Goal: Navigation & Orientation: Find specific page/section

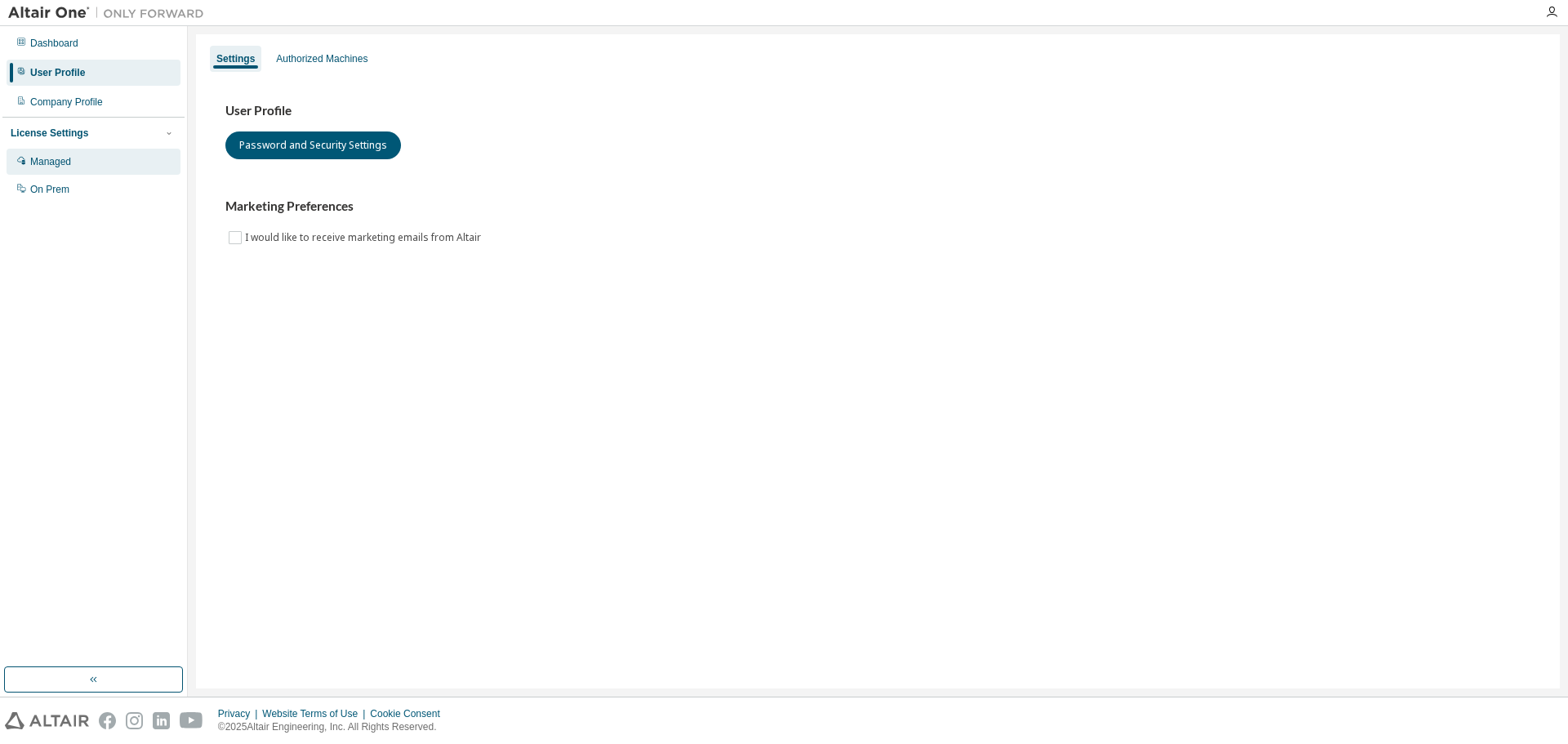
click at [75, 152] on div "Managed" at bounding box center [94, 162] width 174 height 26
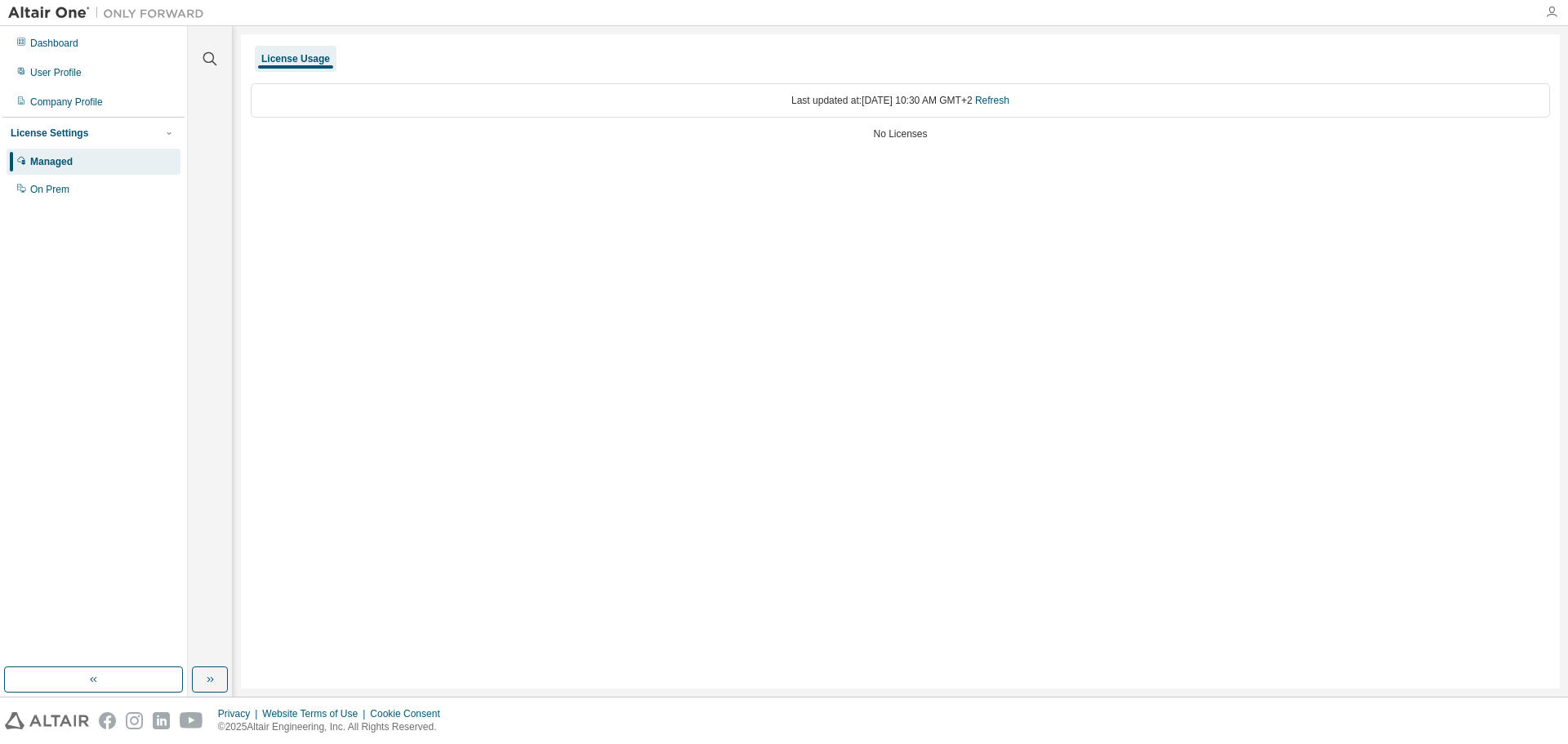
click at [1550, 18] on icon "button" at bounding box center [1551, 12] width 13 height 13
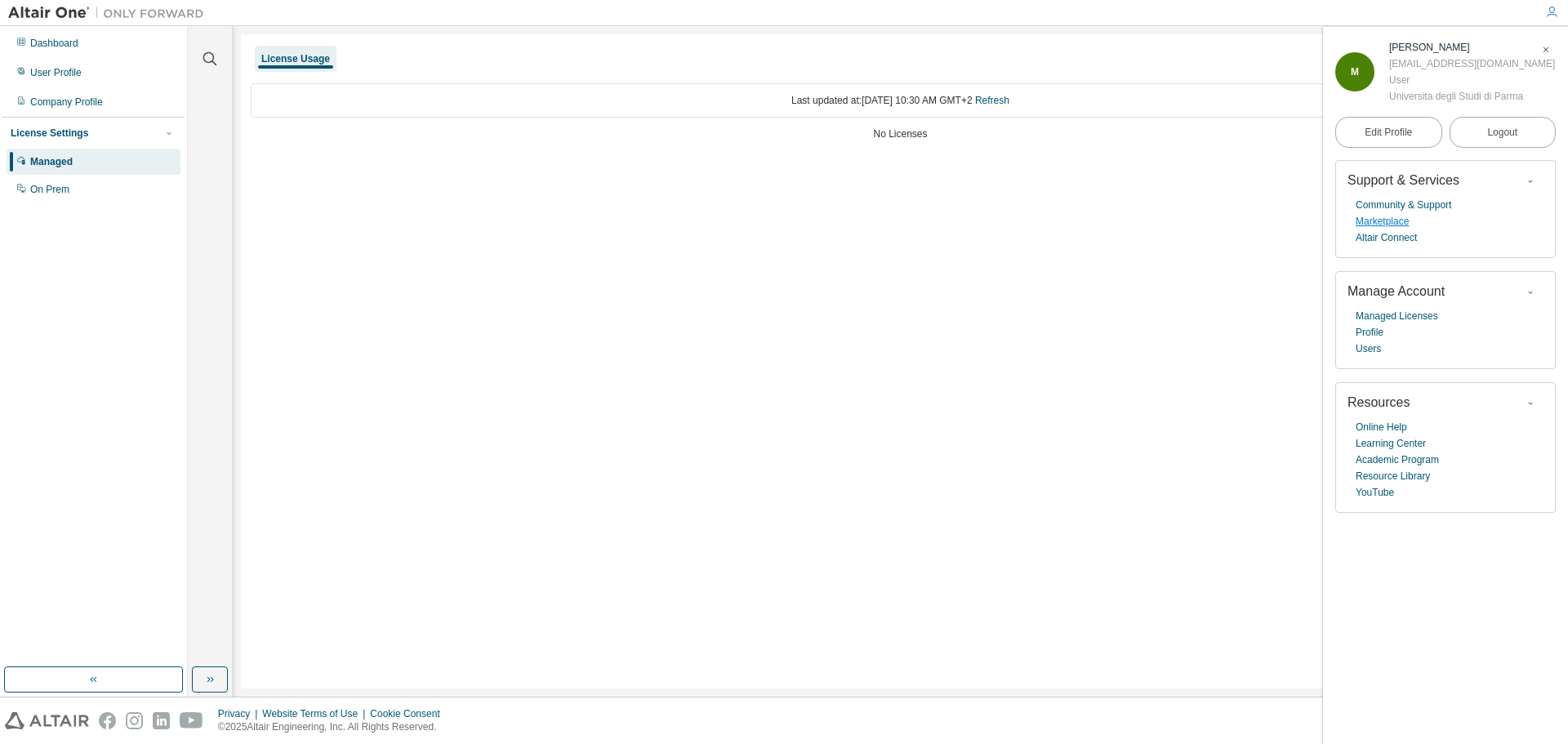
click at [1370, 225] on link "Marketplace" at bounding box center [1383, 221] width 53 height 16
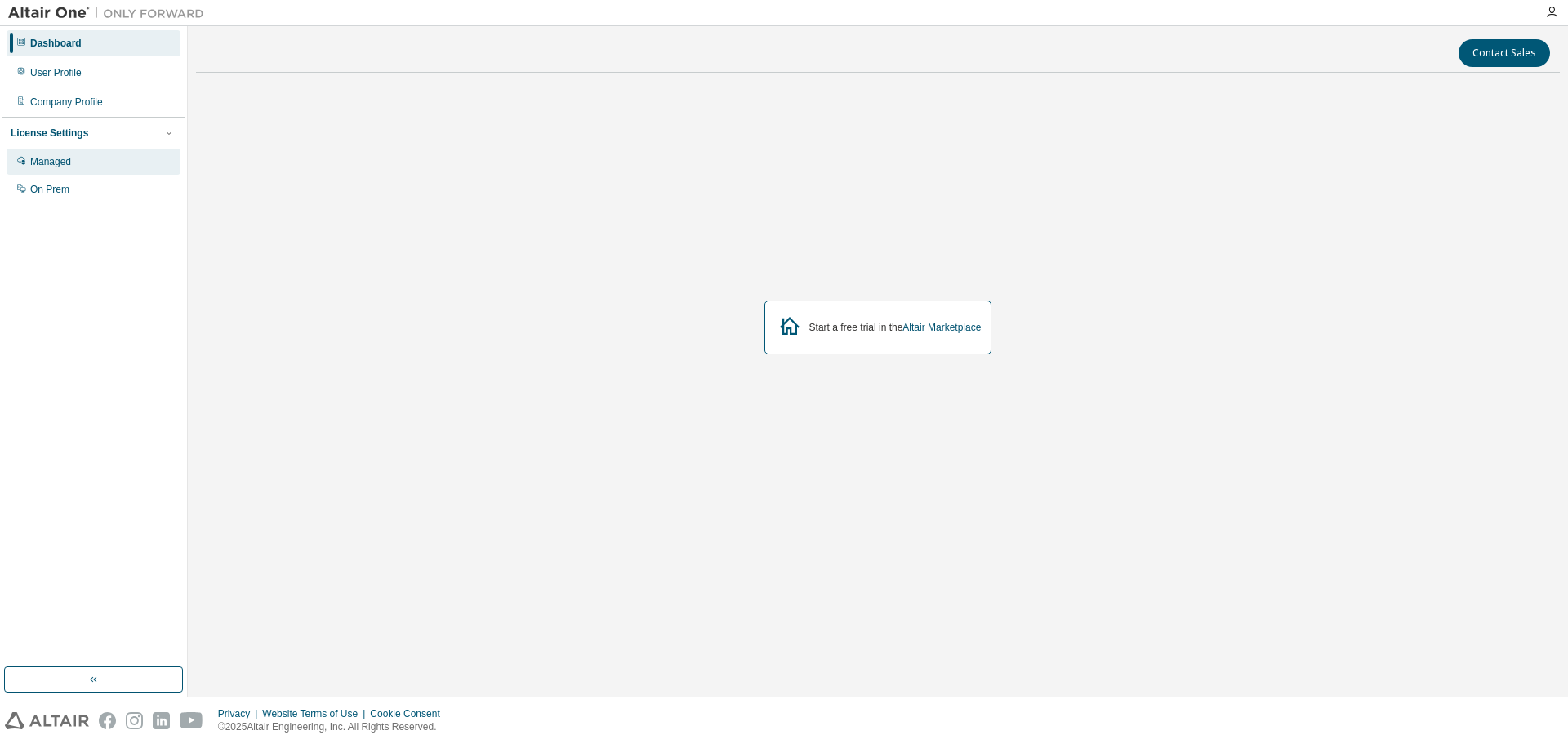
click at [59, 160] on div "Managed" at bounding box center [51, 162] width 41 height 13
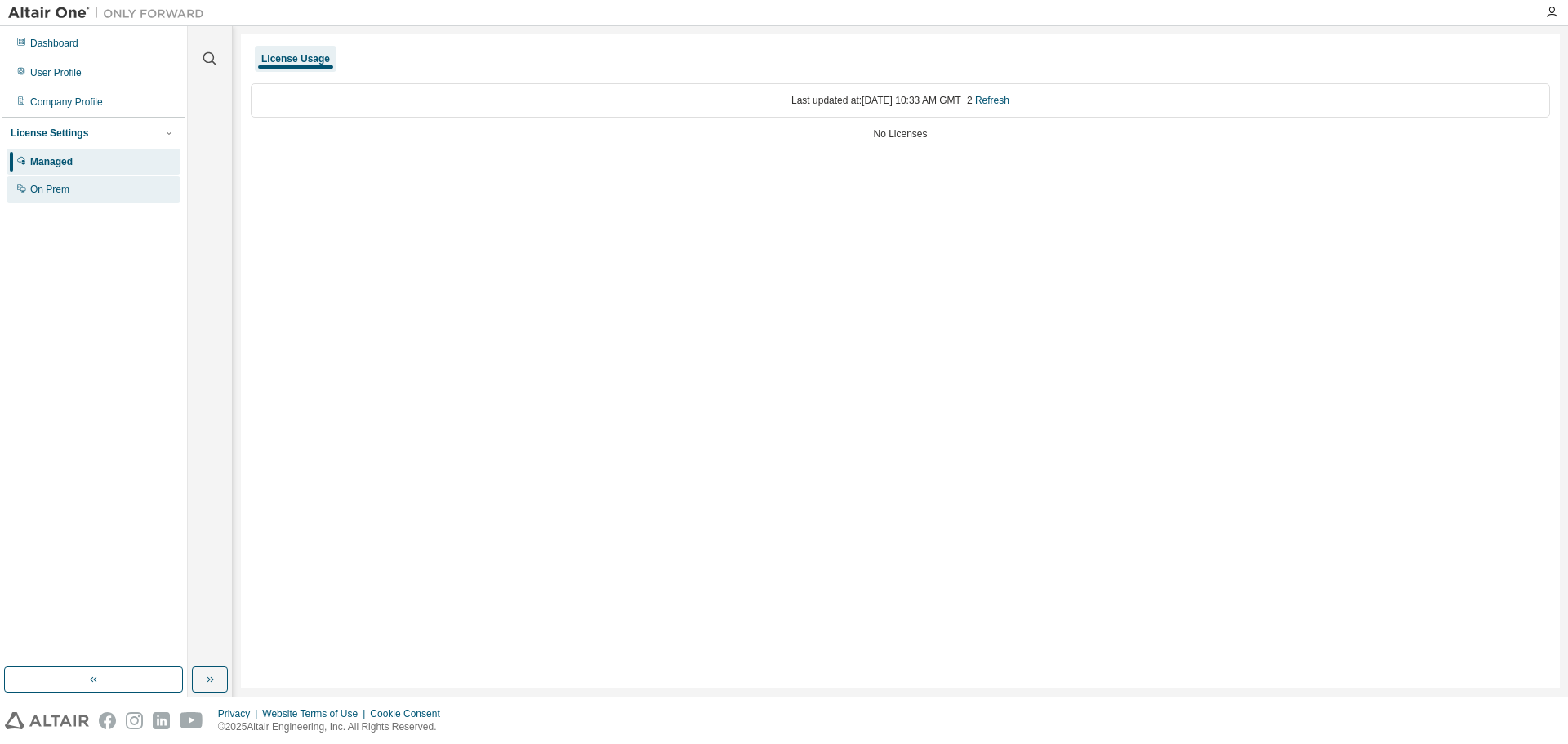
click at [64, 198] on div "On Prem" at bounding box center [94, 189] width 174 height 26
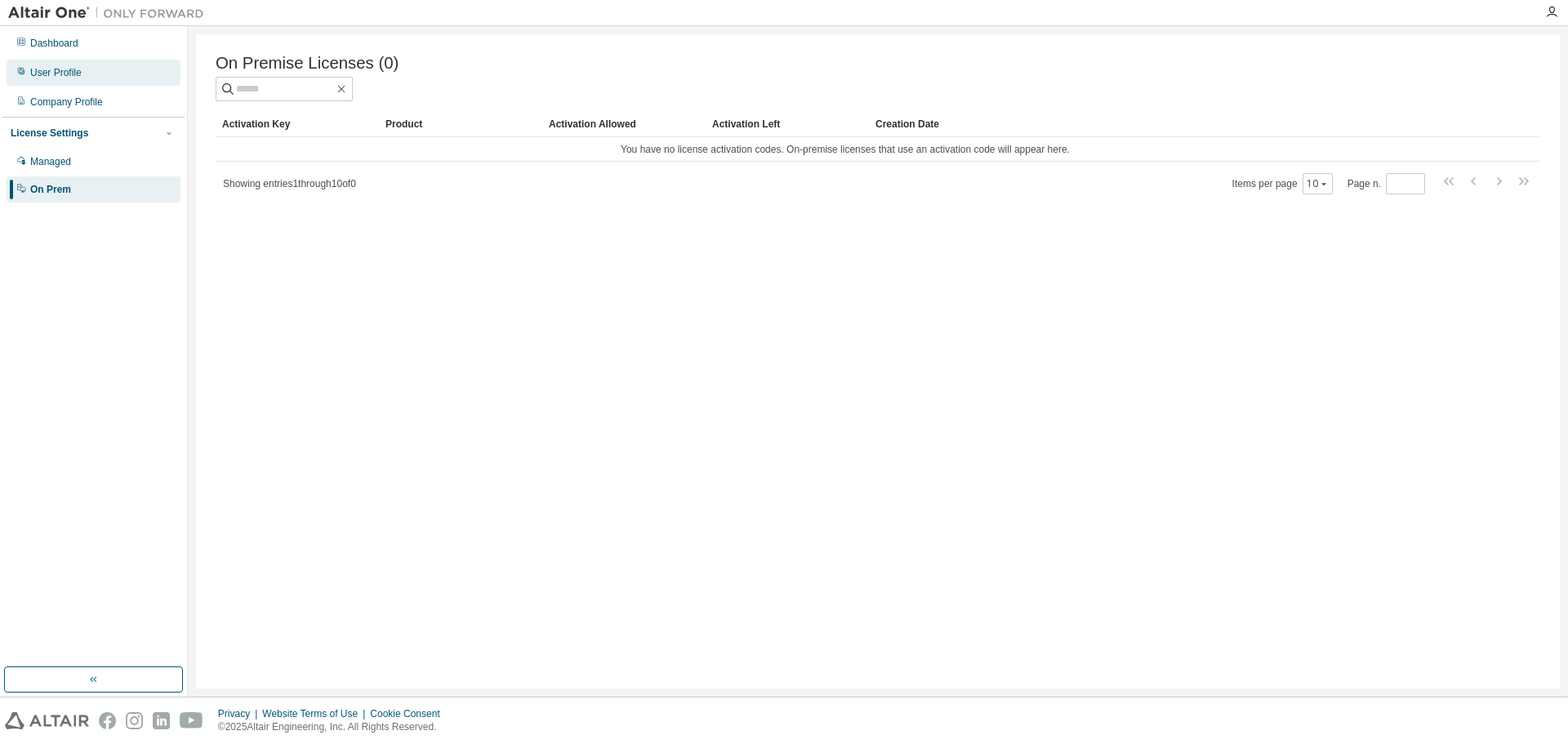
click at [65, 64] on div "User Profile" at bounding box center [94, 72] width 174 height 26
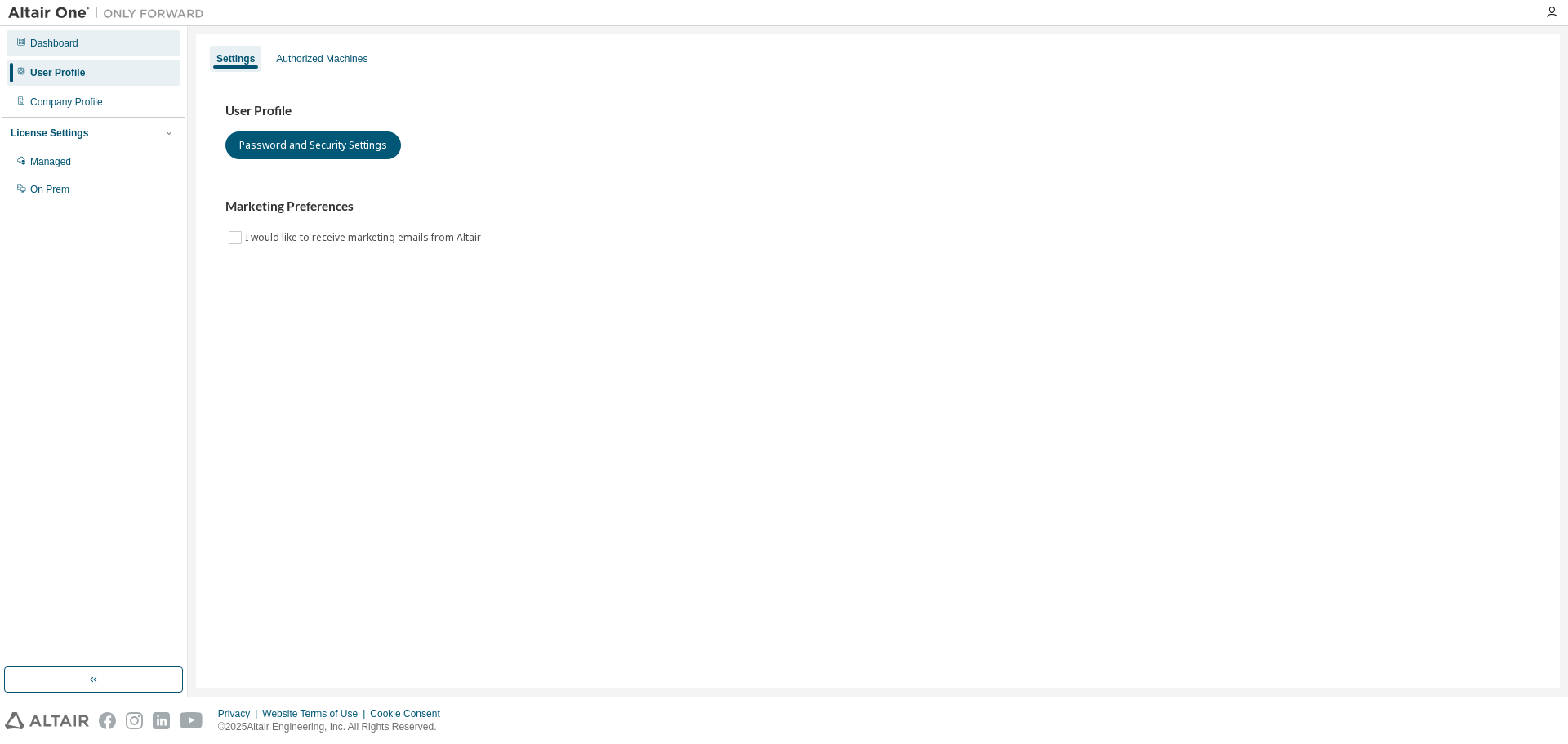
click at [66, 44] on div "Dashboard" at bounding box center [54, 43] width 48 height 13
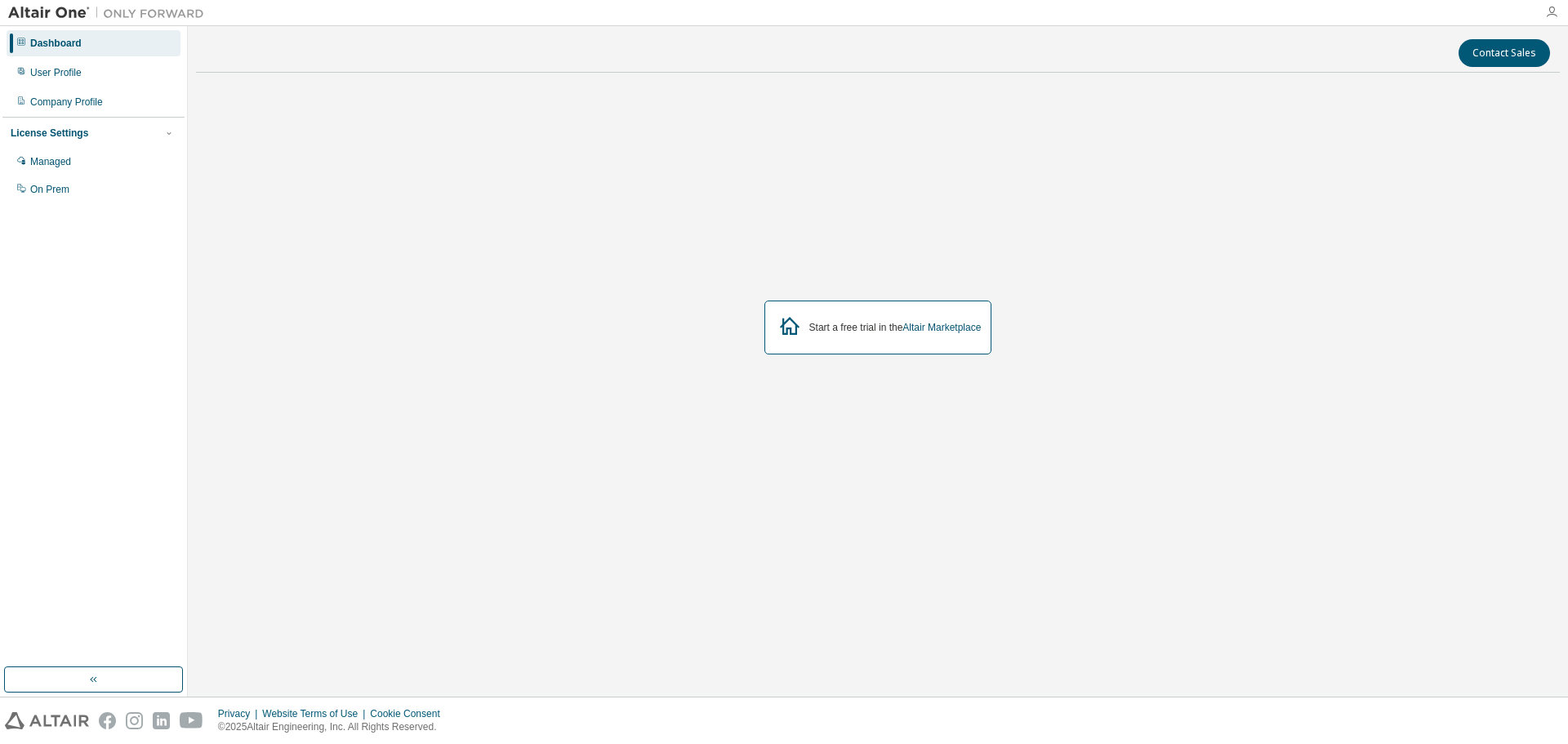
click at [1549, 9] on icon "button" at bounding box center [1551, 12] width 13 height 13
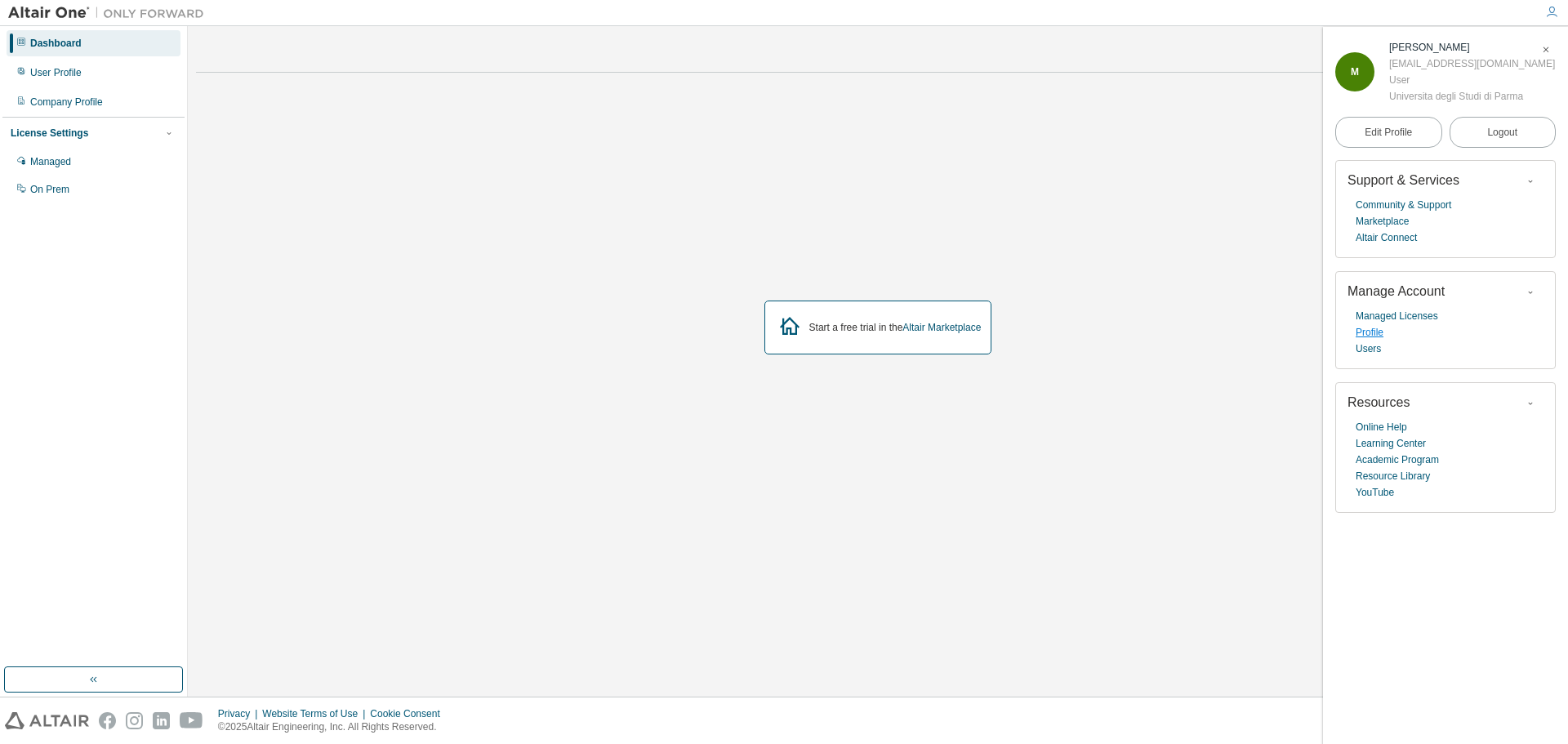
click at [1378, 333] on link "Profile" at bounding box center [1370, 332] width 27 height 16
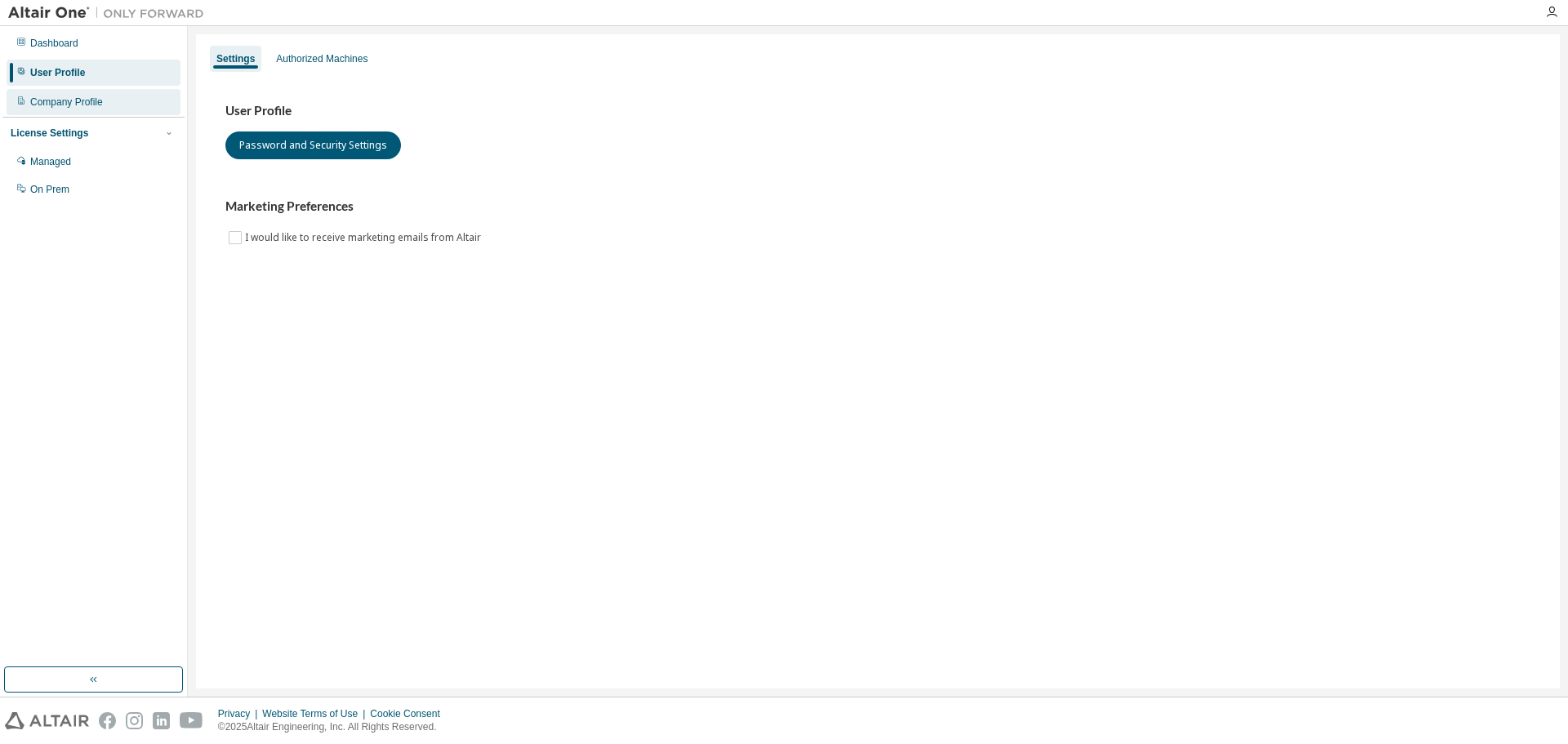
click at [103, 104] on div "Company Profile" at bounding box center [66, 101] width 73 height 13
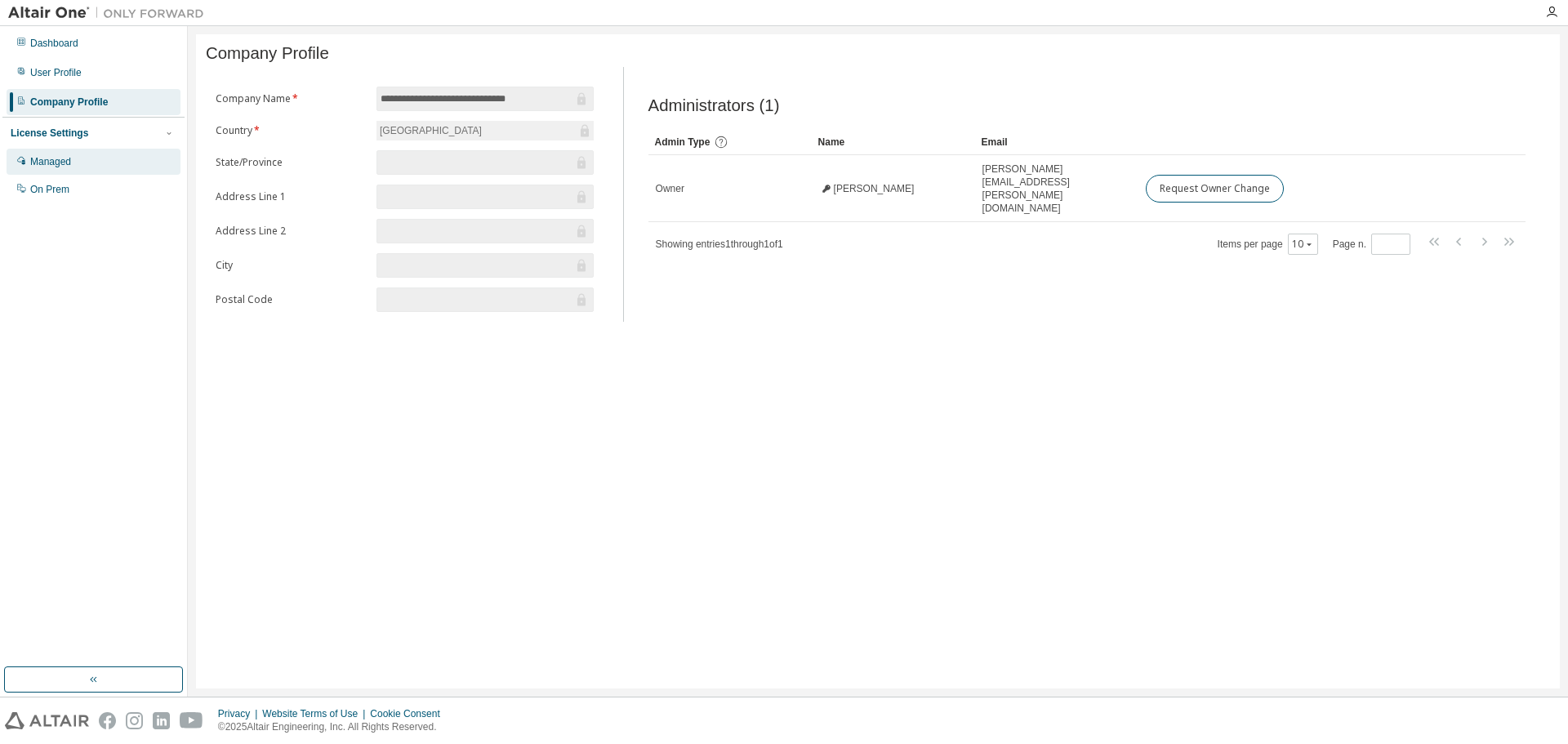
click at [77, 161] on div "Managed" at bounding box center [94, 162] width 174 height 26
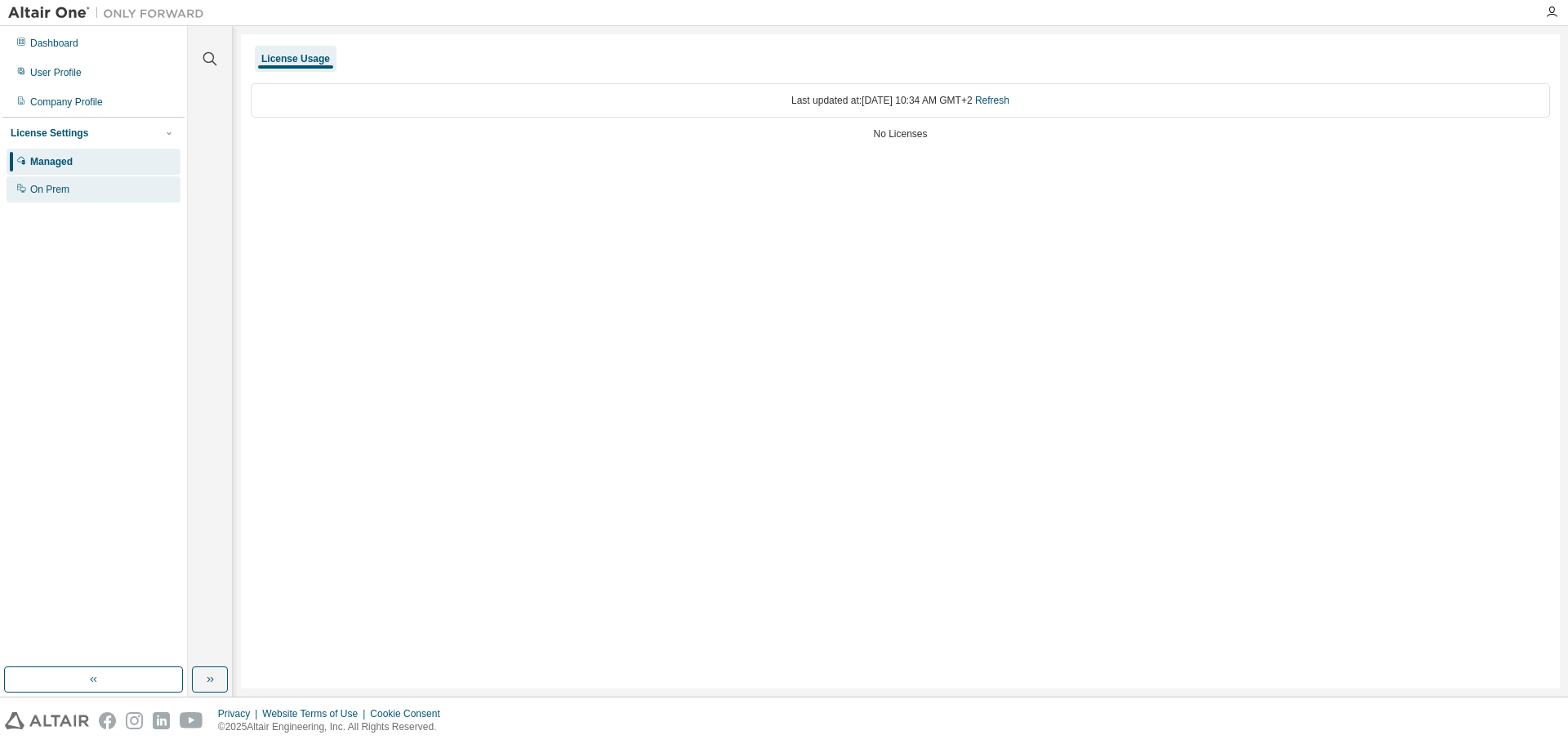
click at [70, 196] on div "On Prem" at bounding box center [94, 189] width 174 height 26
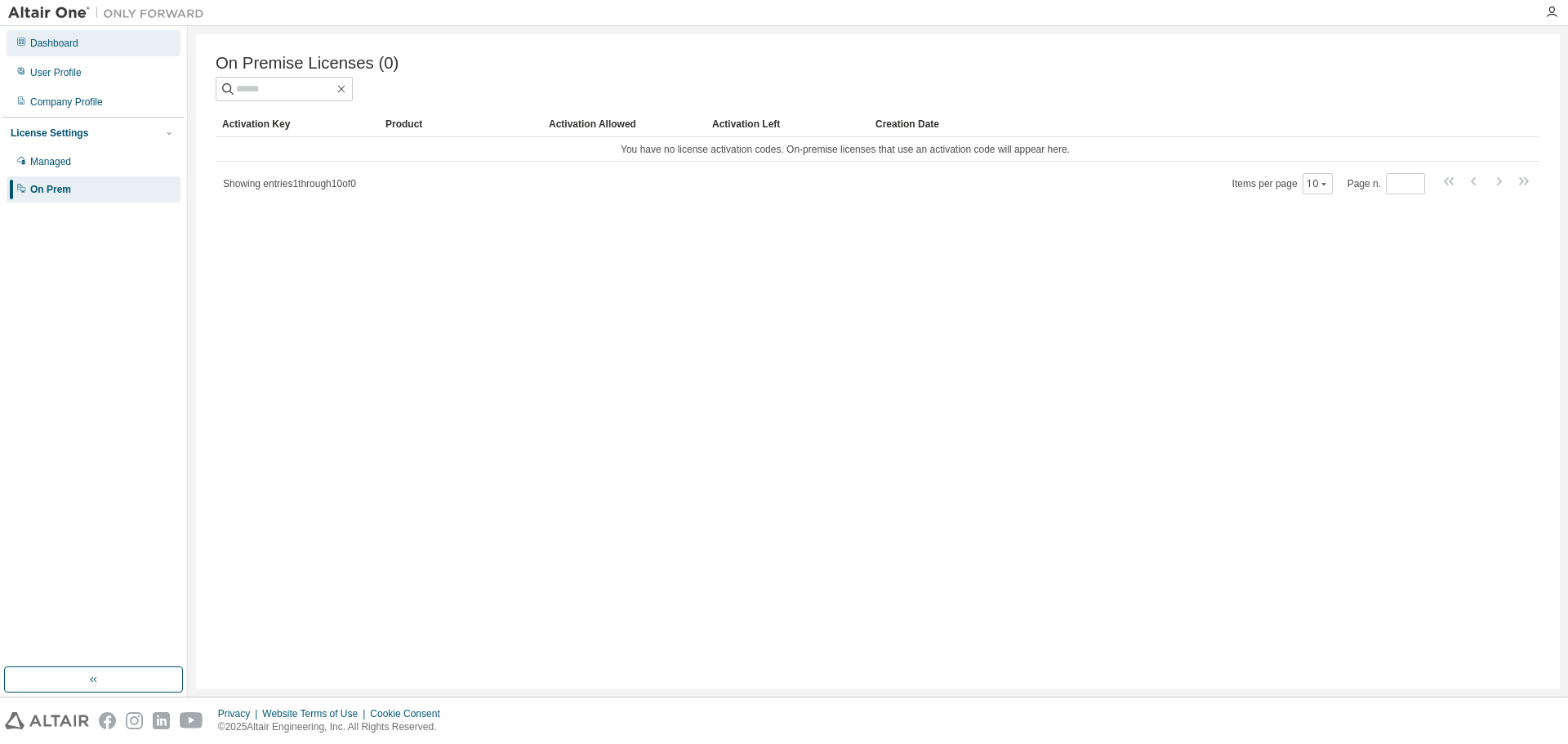
click at [69, 39] on div "Dashboard" at bounding box center [54, 43] width 48 height 13
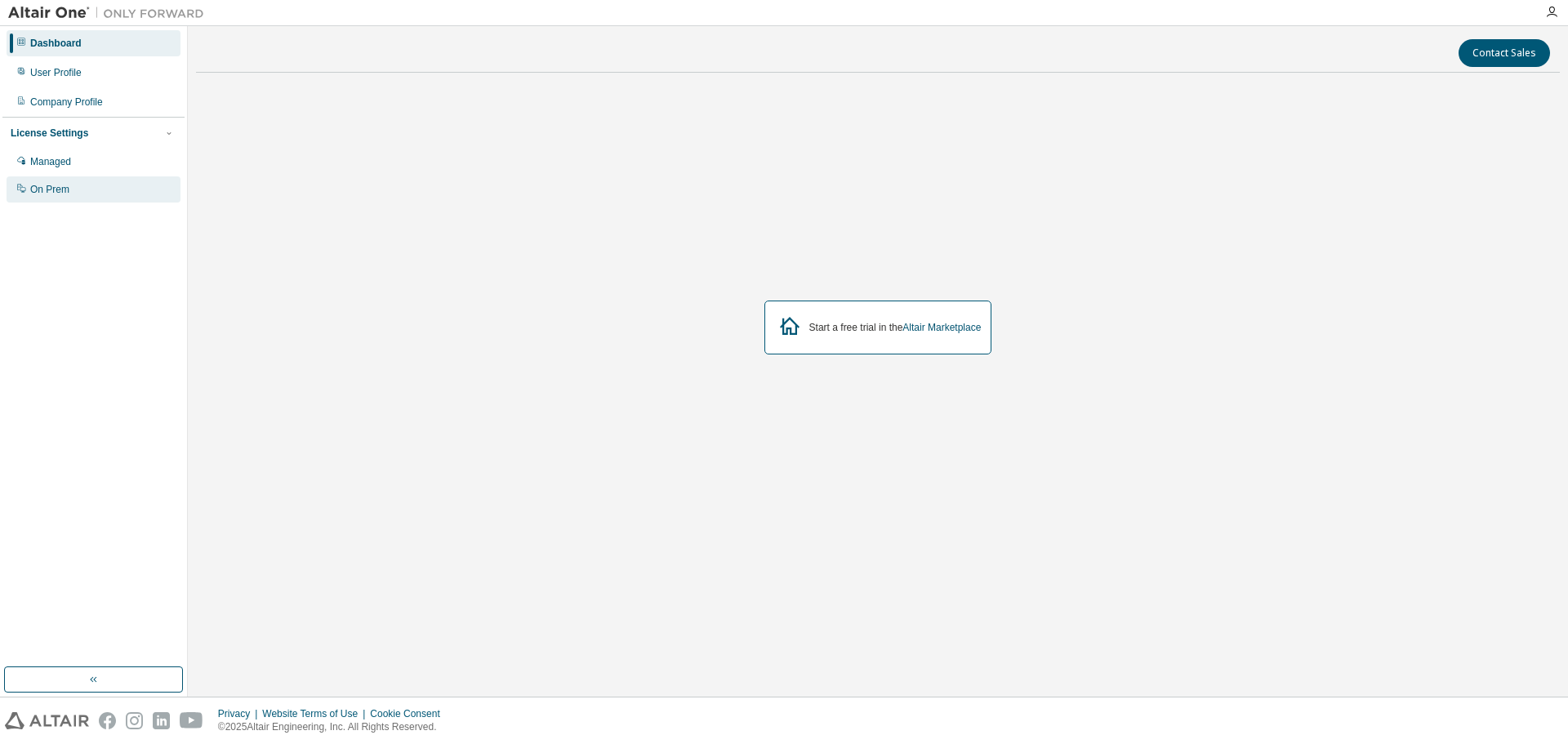
click at [52, 196] on div "On Prem" at bounding box center [94, 189] width 174 height 26
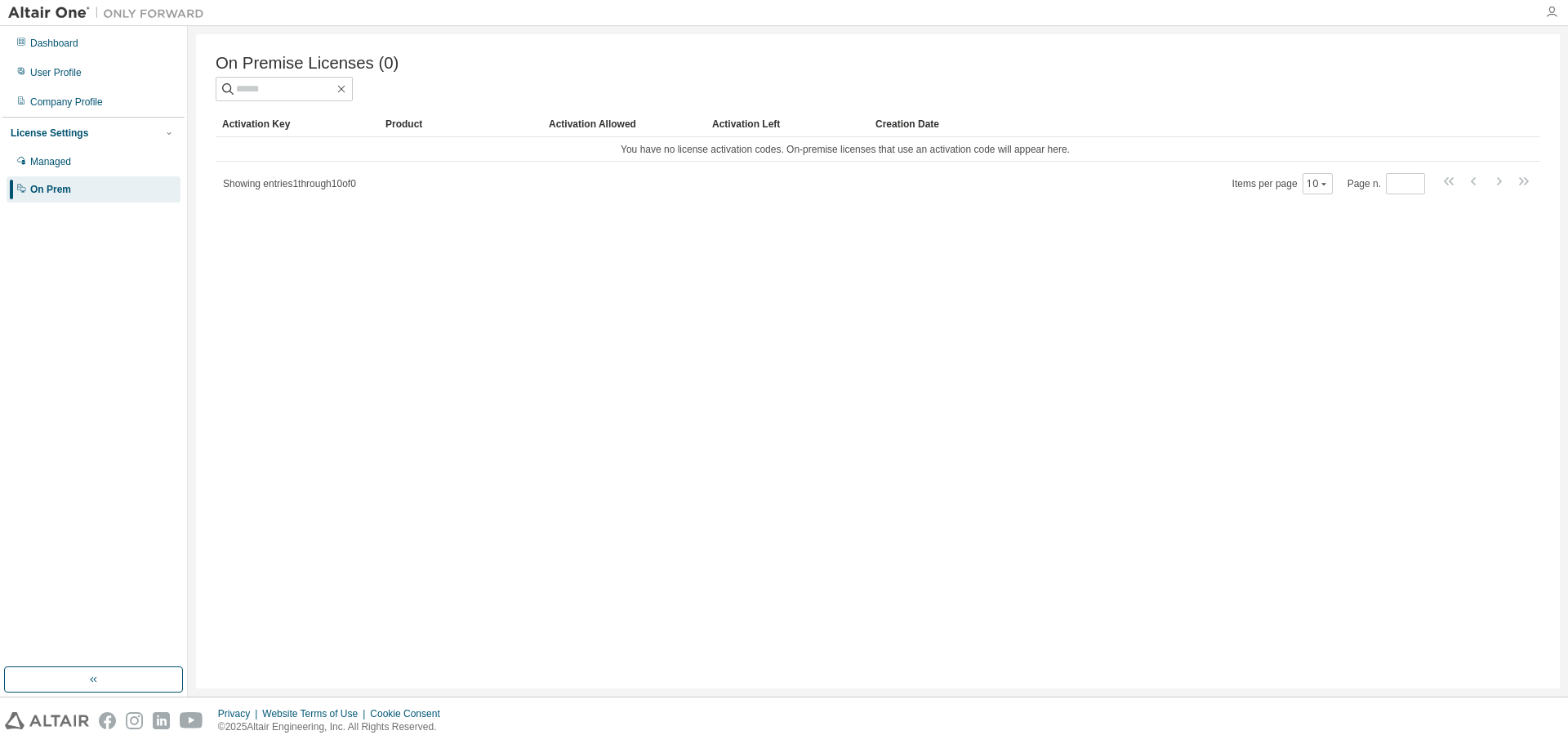
click at [1554, 15] on icon "button" at bounding box center [1551, 12] width 13 height 13
